Goal: Information Seeking & Learning: Find specific fact

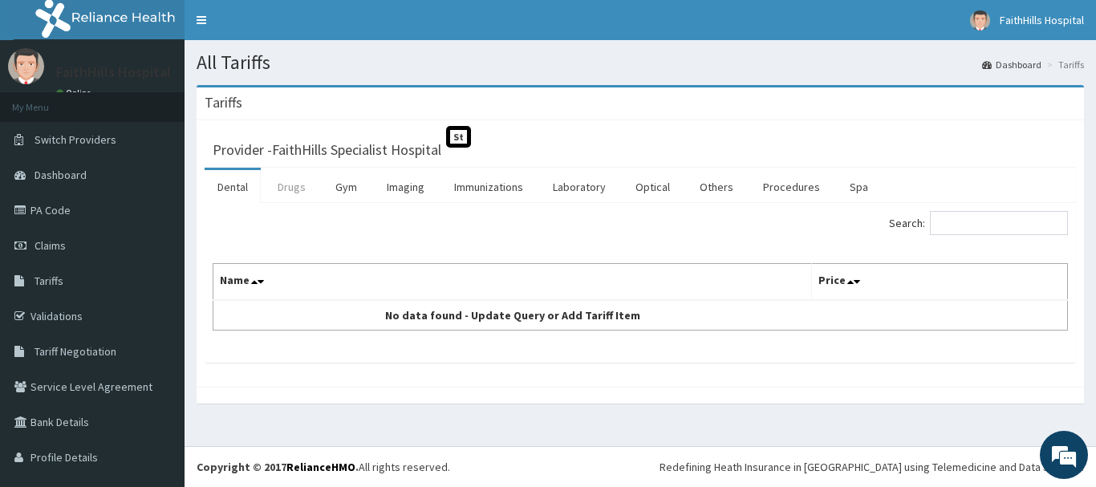
click at [286, 187] on link "Drugs" at bounding box center [292, 187] width 54 height 34
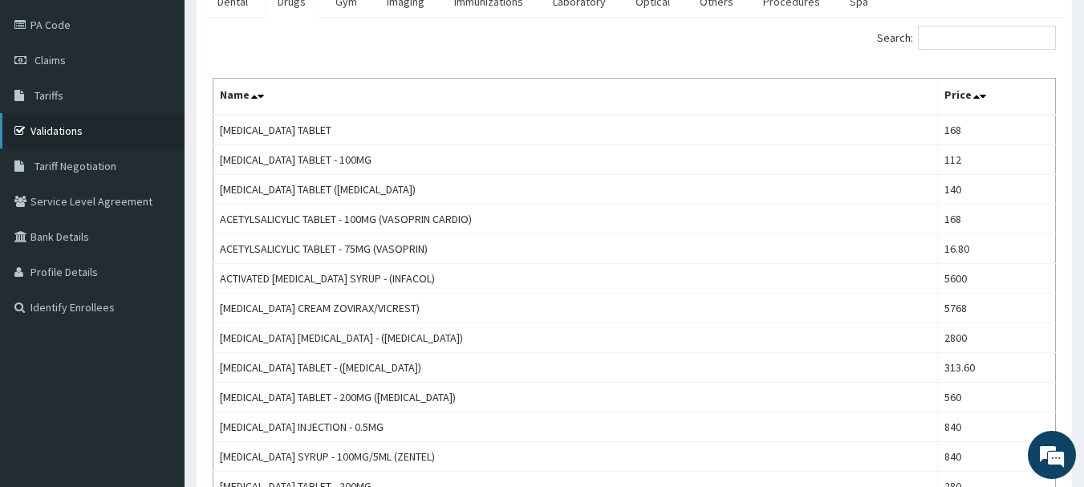
scroll to position [80, 0]
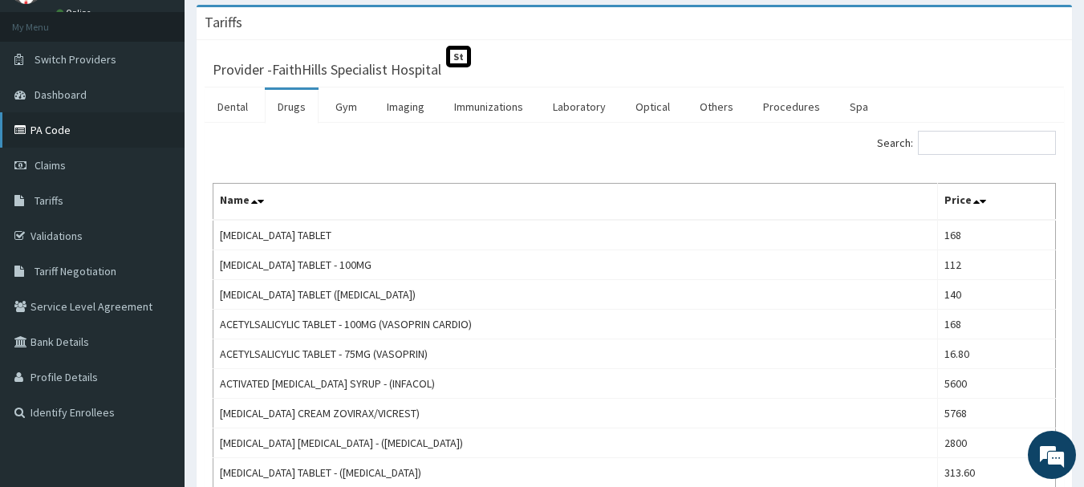
click at [50, 127] on link "PA Code" at bounding box center [92, 129] width 185 height 35
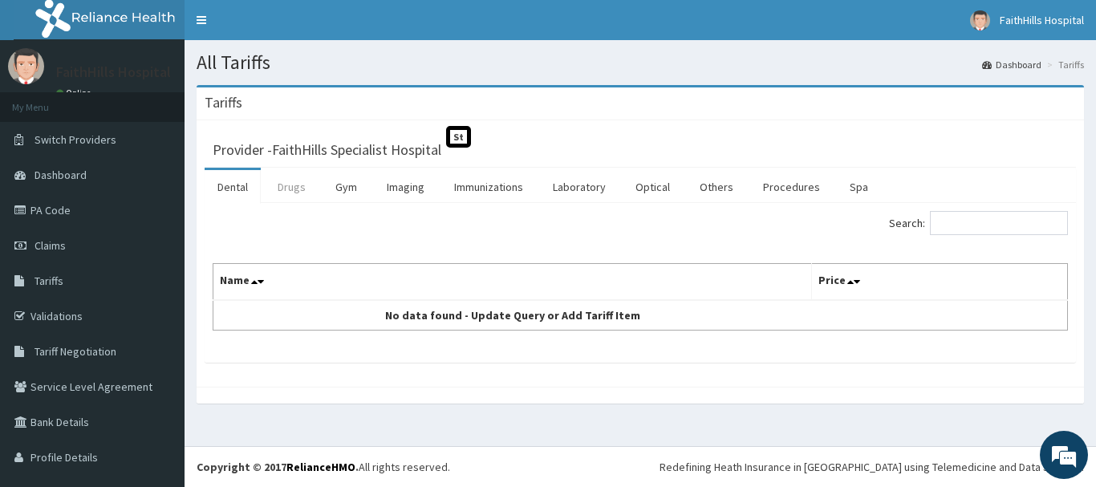
click at [295, 187] on link "Drugs" at bounding box center [292, 187] width 54 height 34
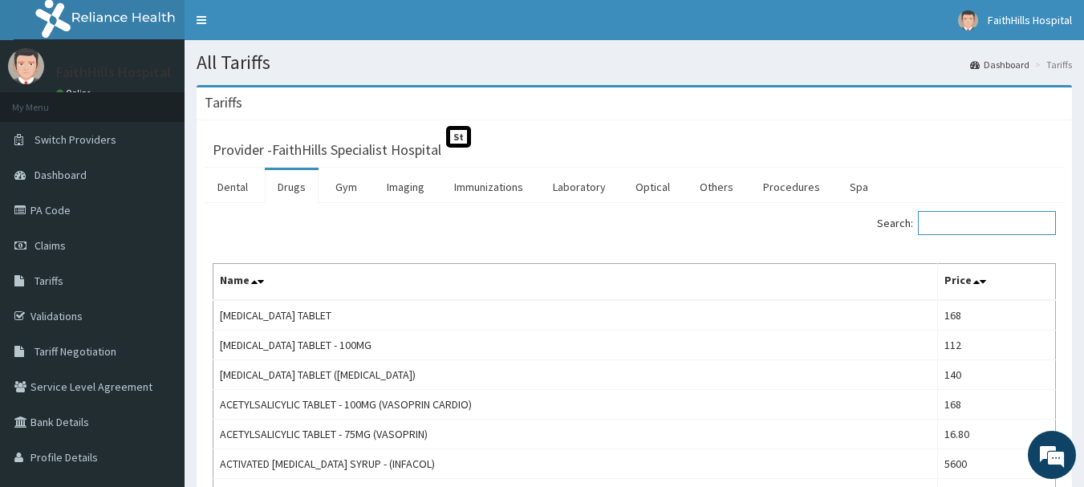
click at [997, 235] on input "Search:" at bounding box center [987, 223] width 138 height 24
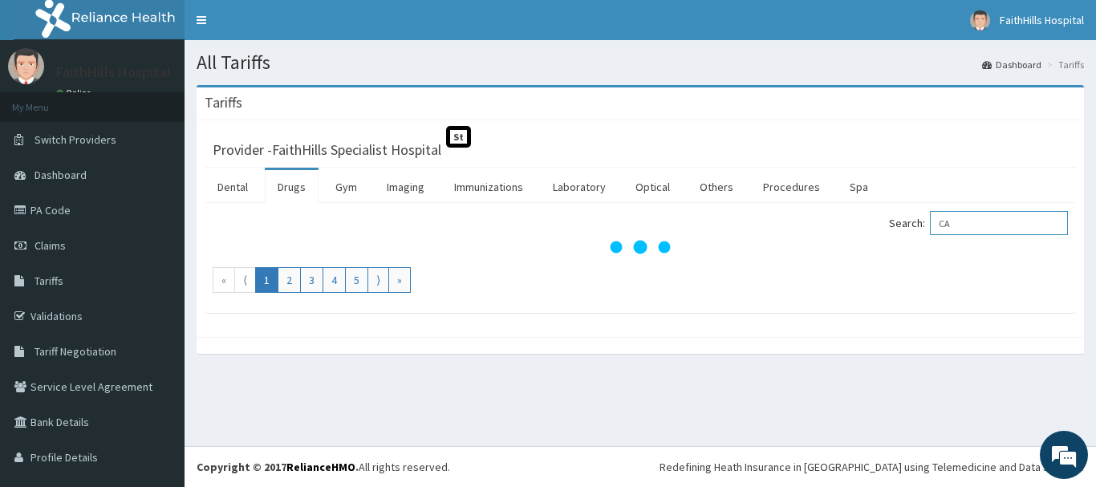
type input "C"
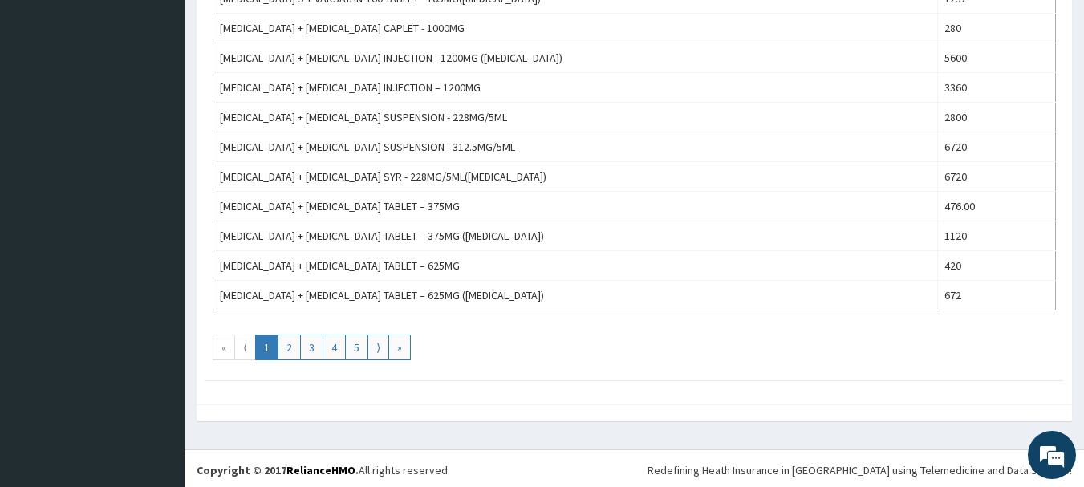
scroll to position [1478, 0]
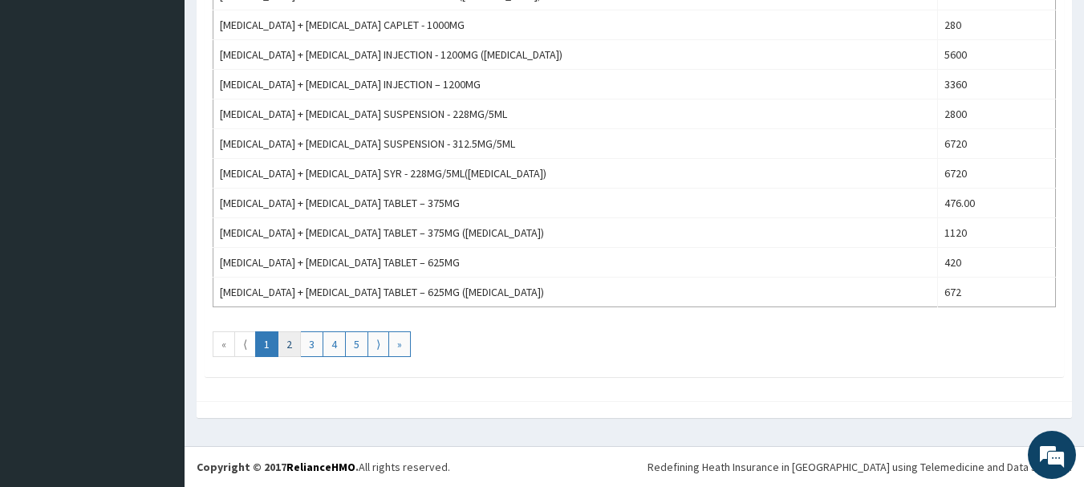
click at [297, 344] on link "2" at bounding box center [289, 344] width 23 height 26
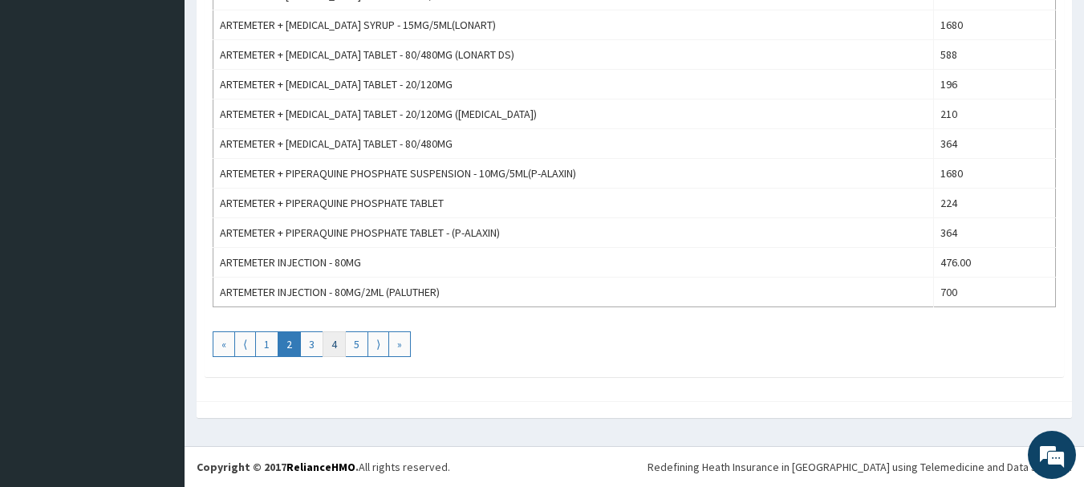
click at [338, 345] on link "4" at bounding box center [334, 344] width 23 height 26
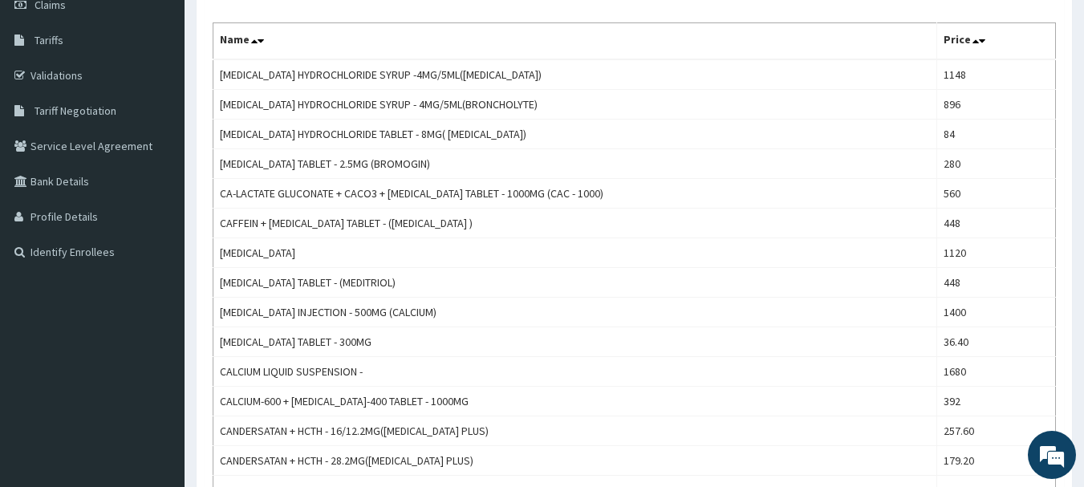
scroll to position [161, 0]
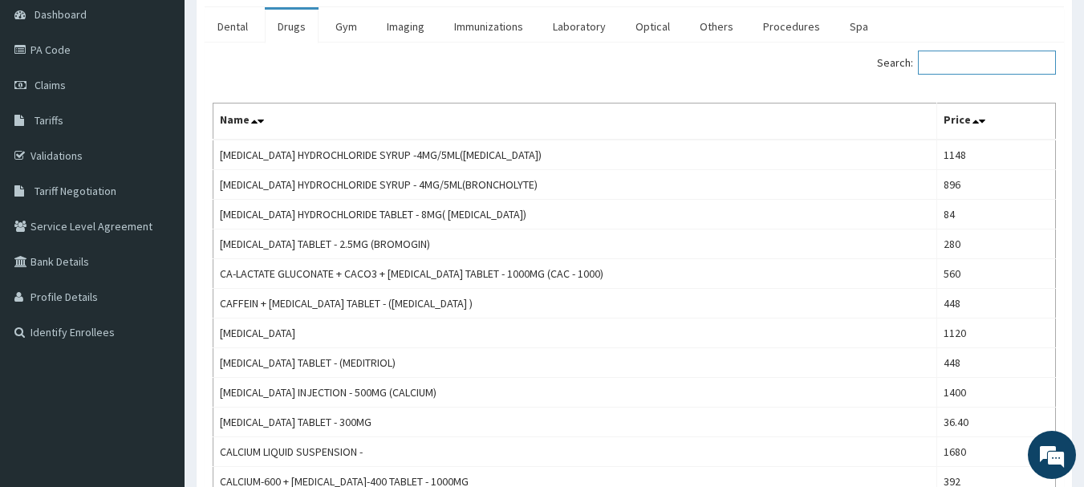
click at [973, 51] on input "Search:" at bounding box center [987, 63] width 138 height 24
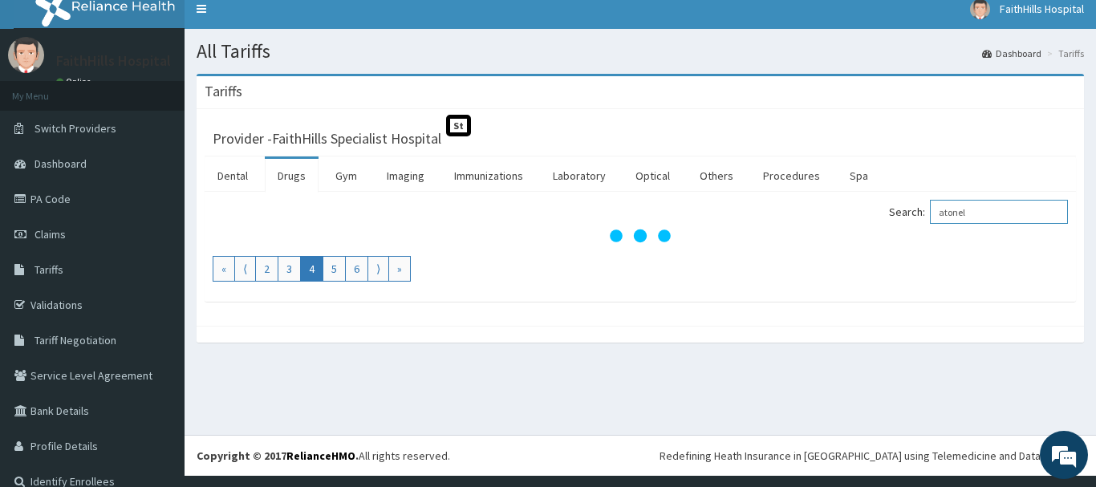
scroll to position [0, 0]
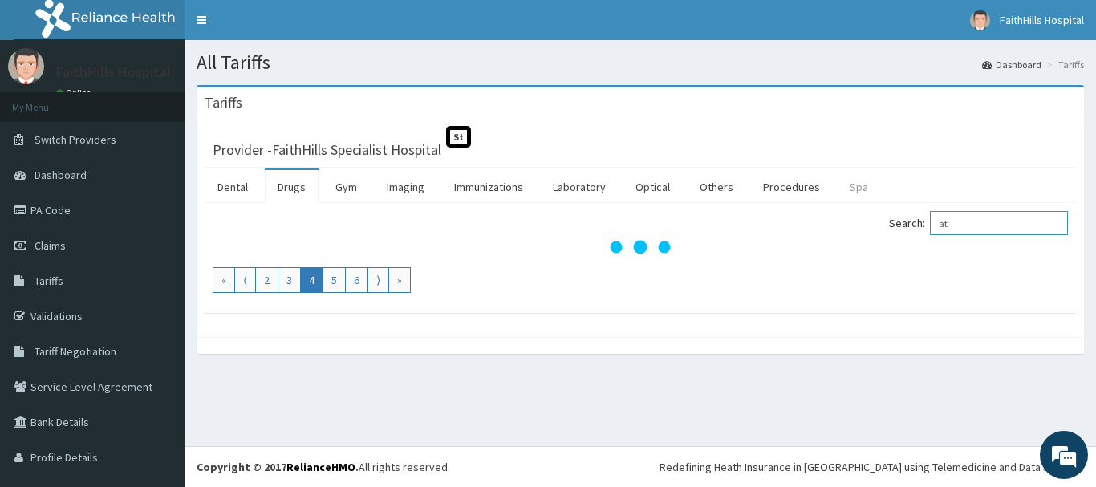
type input "a"
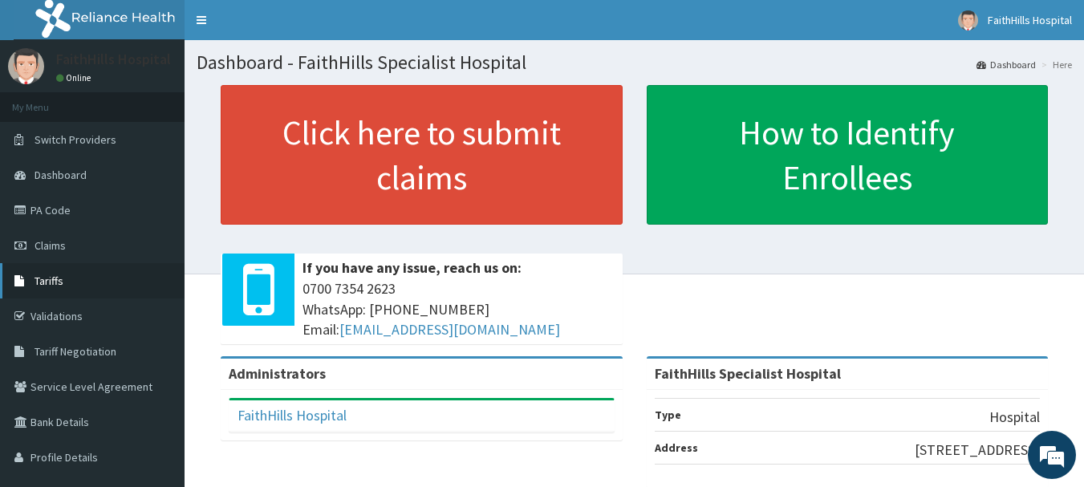
click at [43, 294] on link "Tariffs" at bounding box center [92, 280] width 185 height 35
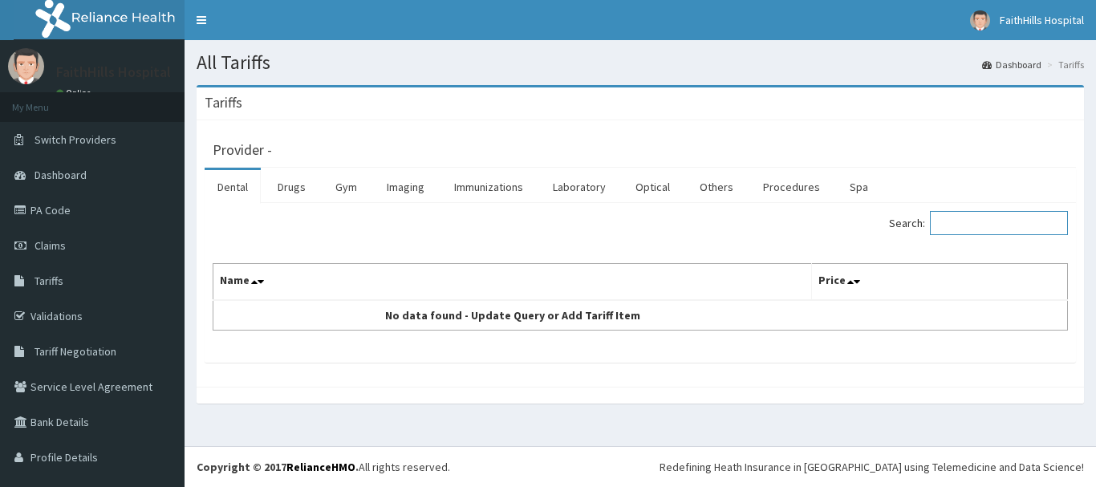
click at [953, 229] on input "Search:" at bounding box center [999, 223] width 138 height 24
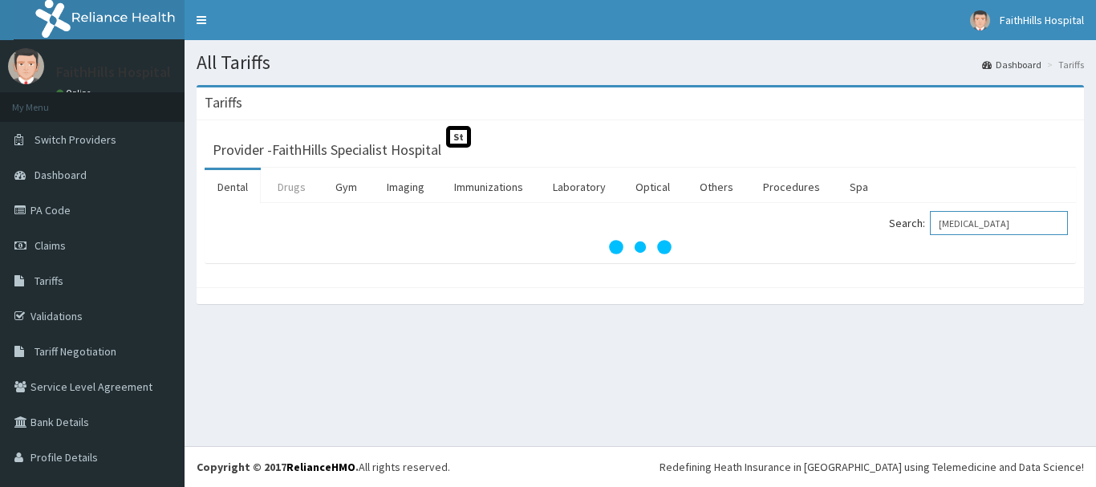
type input "ADALAT"
click at [293, 185] on link "Drugs" at bounding box center [292, 187] width 54 height 34
click at [945, 221] on input "Search:" at bounding box center [999, 223] width 138 height 24
click at [945, 221] on input "ADALAY" at bounding box center [999, 223] width 138 height 24
click at [949, 218] on input "TDALAY" at bounding box center [999, 223] width 138 height 24
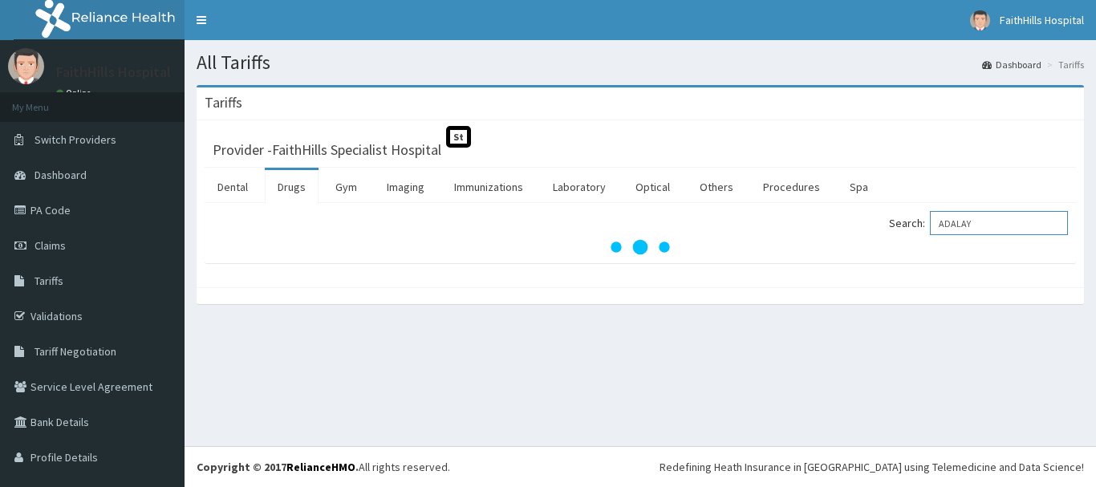
click at [978, 217] on input "ADALAY" at bounding box center [999, 223] width 138 height 24
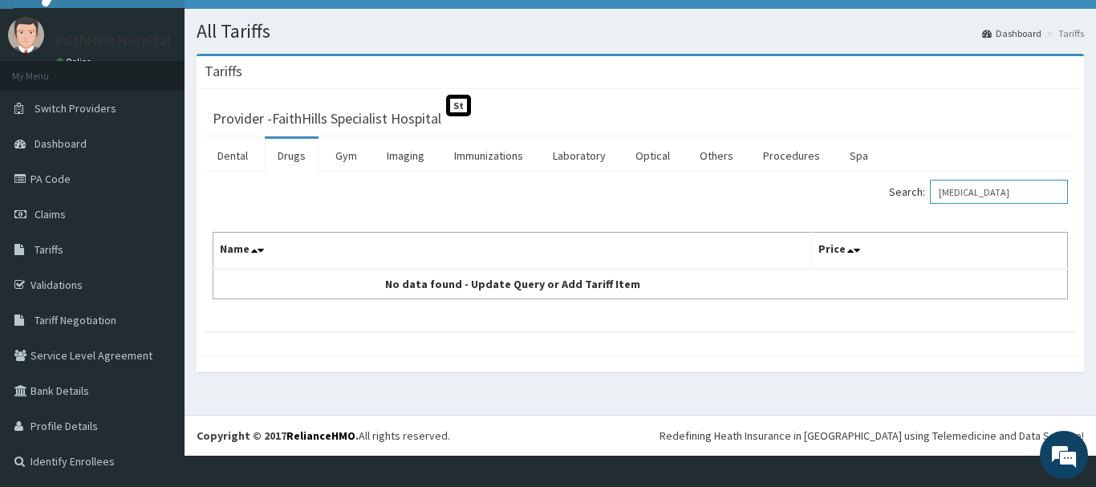
type input "ADALAT"
